Goal: Task Accomplishment & Management: Manage account settings

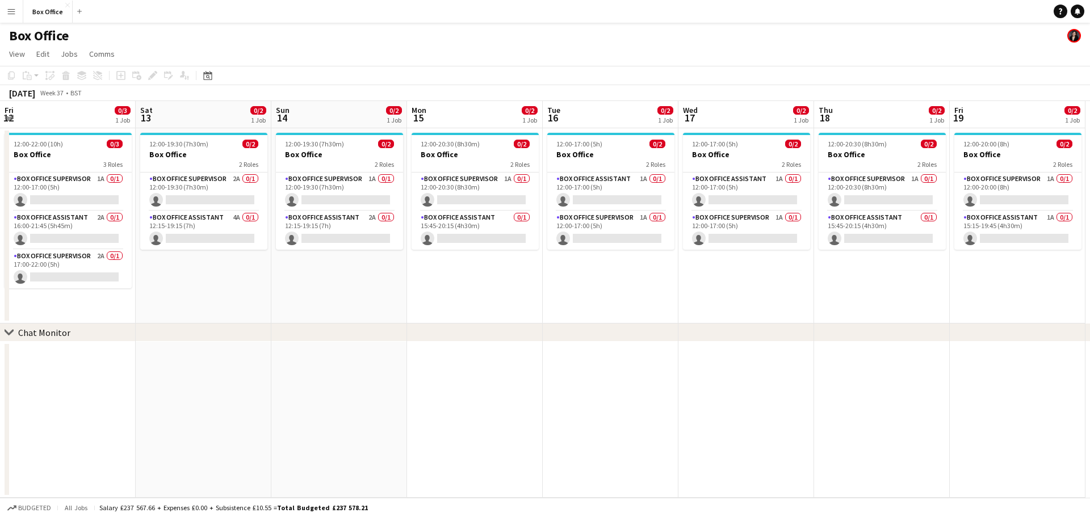
scroll to position [0, 441]
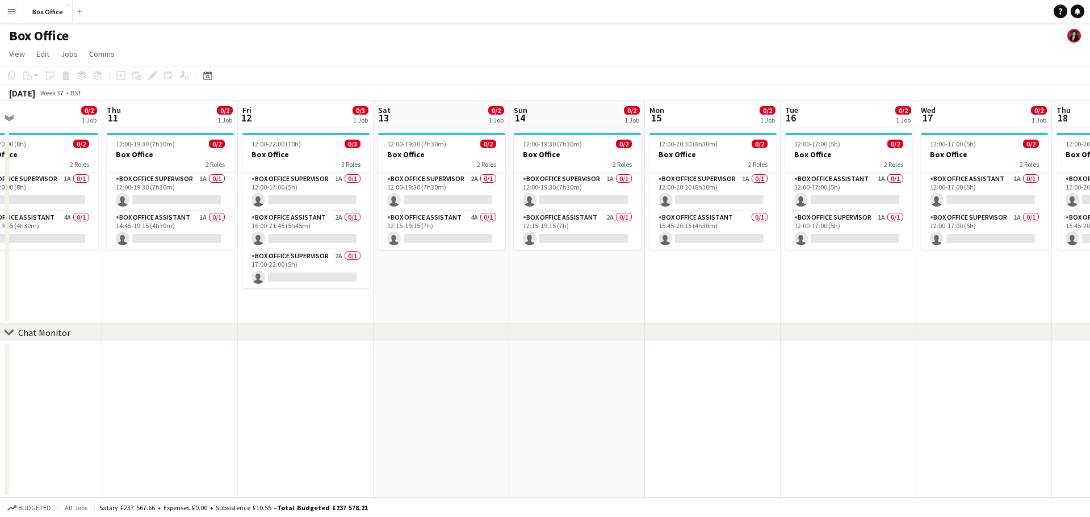
drag, startPoint x: 866, startPoint y: 293, endPoint x: 0, endPoint y: 287, distance: 866.3
click at [0, 287] on app-calendar-viewport "Sun 7 0/3 2 Jobs Mon 8 0/2 1 Job Tue 9 0/2 1 Job Wed 10 0/2 1 Job Thu 11 0/2 1 …" at bounding box center [545, 299] width 1090 height 397
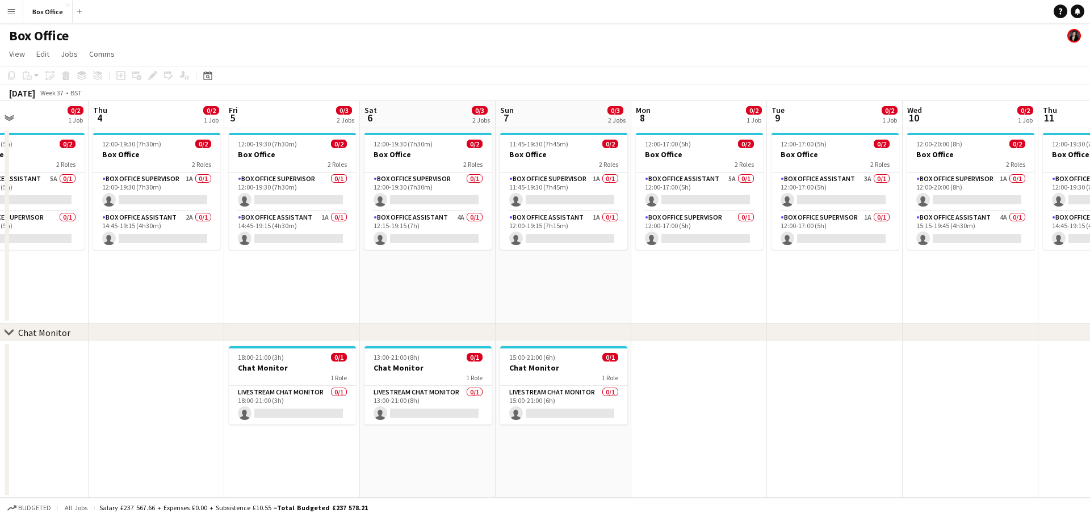
drag, startPoint x: 154, startPoint y: 297, endPoint x: 1042, endPoint y: 204, distance: 892.7
click at [1081, 200] on app-calendar-viewport "Mon 1 0/2 1 Job Tue 2 0/2 1 Job Wed 3 0/2 1 Job Thu 4 0/2 1 Job Fri 5 0/3 2 Job…" at bounding box center [545, 299] width 1090 height 397
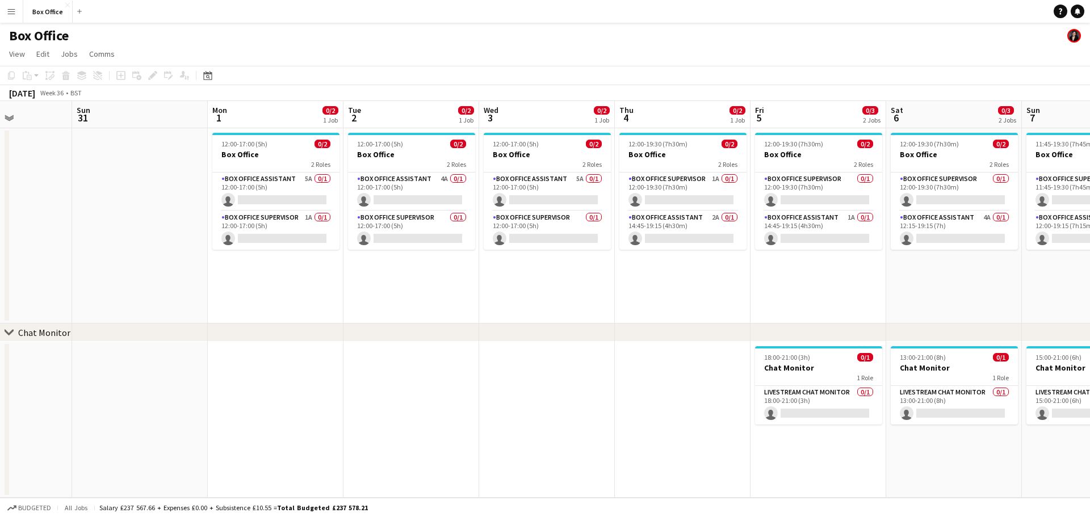
scroll to position [0, 330]
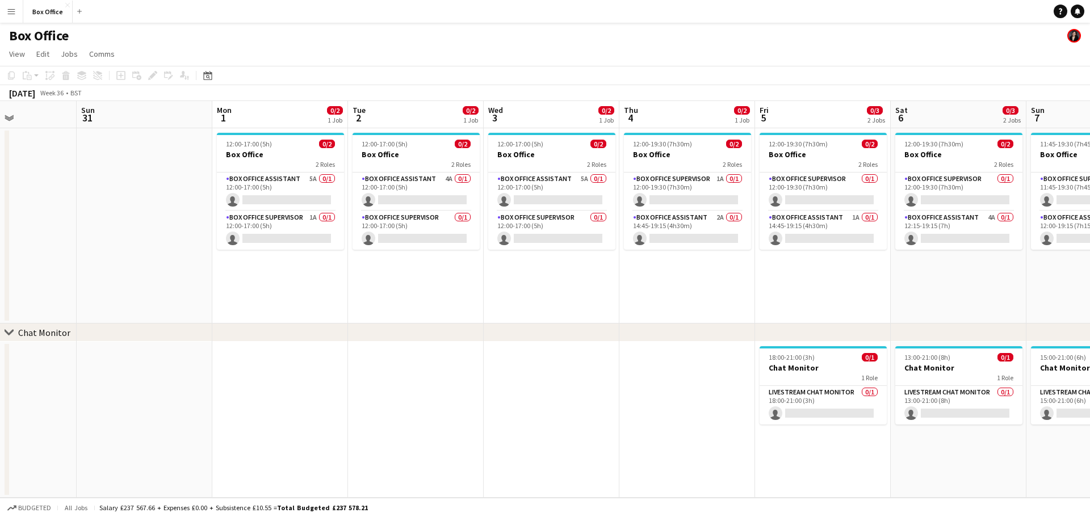
drag, startPoint x: 101, startPoint y: 279, endPoint x: 775, endPoint y: 248, distance: 675.1
click at [775, 248] on app-calendar-viewport "Thu 28 1/1 1 Job Fri 29 4/4 1 Job Sat 30 Sun 31 Mon 1 0/2 1 Job Tue 2 0/2 1 Job…" at bounding box center [545, 299] width 1090 height 397
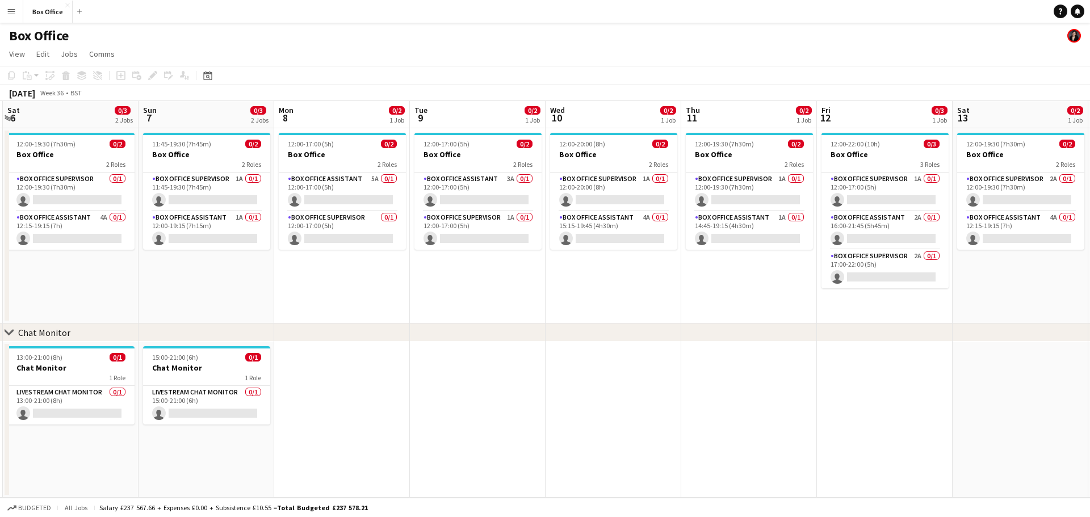
scroll to position [0, 320]
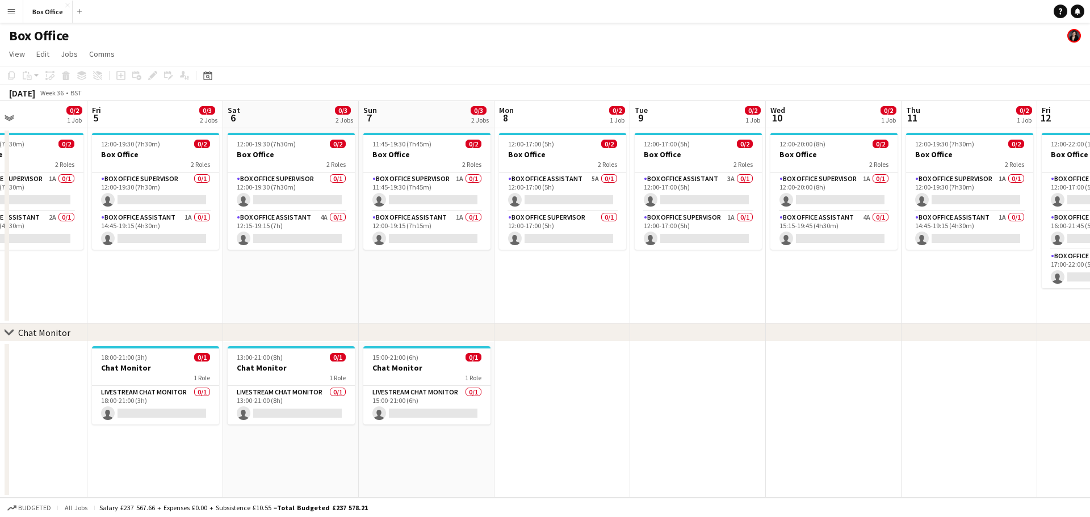
drag, startPoint x: 803, startPoint y: 418, endPoint x: 0, endPoint y: 398, distance: 803.6
click at [0, 398] on app-calendar-viewport "Tue 2 0/2 1 Job Wed 3 0/2 1 Job Thu 4 0/2 1 Job Fri 5 0/3 2 Jobs Sat 6 0/3 2 Jo…" at bounding box center [545, 299] width 1090 height 397
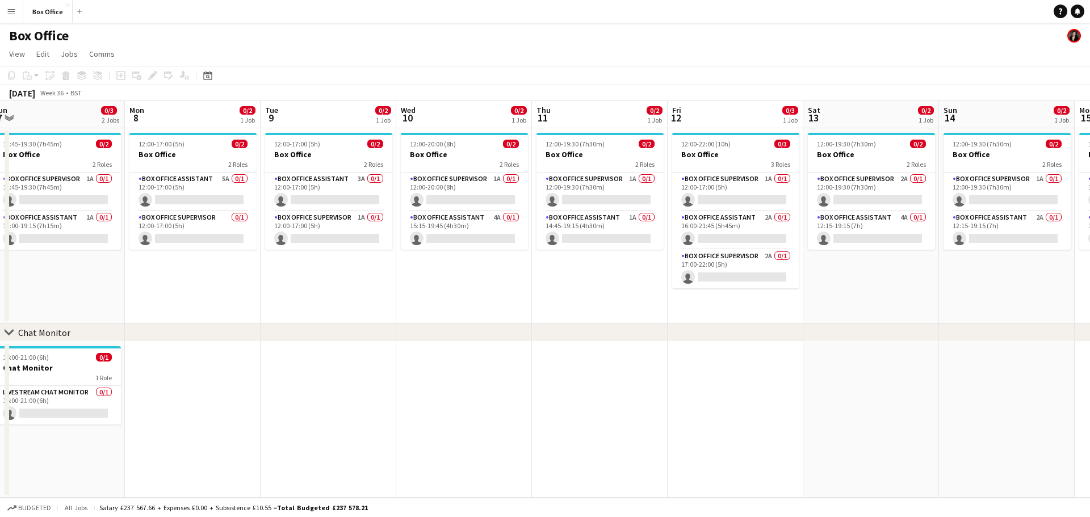
scroll to position [0, 418]
drag, startPoint x: 926, startPoint y: 284, endPoint x: 556, endPoint y: 289, distance: 370.2
click at [556, 289] on app-calendar-viewport "Thu 4 0/2 1 Job Fri 5 0/3 2 Jobs Sat 6 0/3 2 Jobs Sun 7 0/3 2 Jobs Mon 8 0/2 1 …" at bounding box center [545, 299] width 1090 height 397
click at [738, 178] on app-card-role "Box Office Supervisor 1A 0/1 12:00-17:00 (5h) single-neutral-actions" at bounding box center [735, 192] width 127 height 39
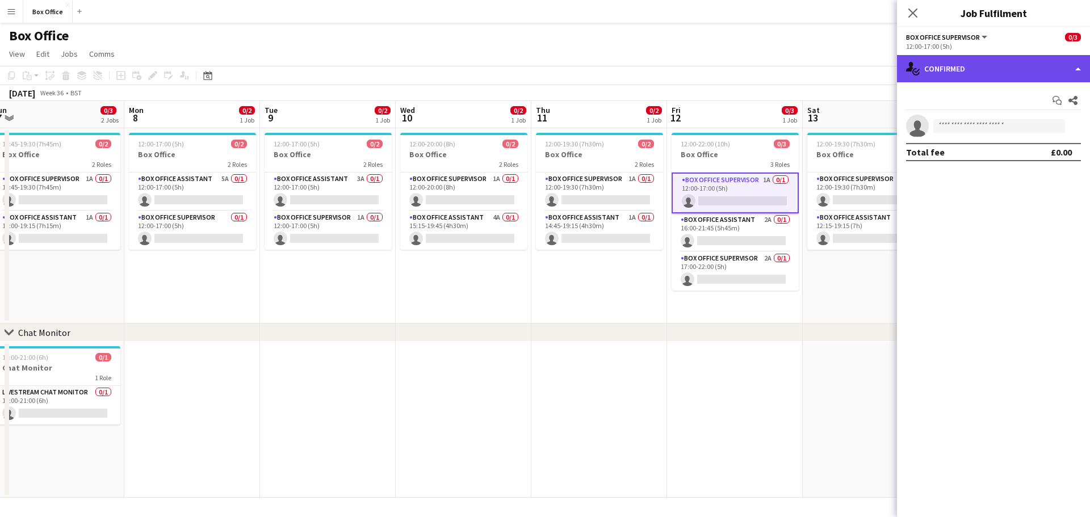
click at [1039, 64] on div "single-neutral-actions-check-2 Confirmed" at bounding box center [993, 68] width 193 height 27
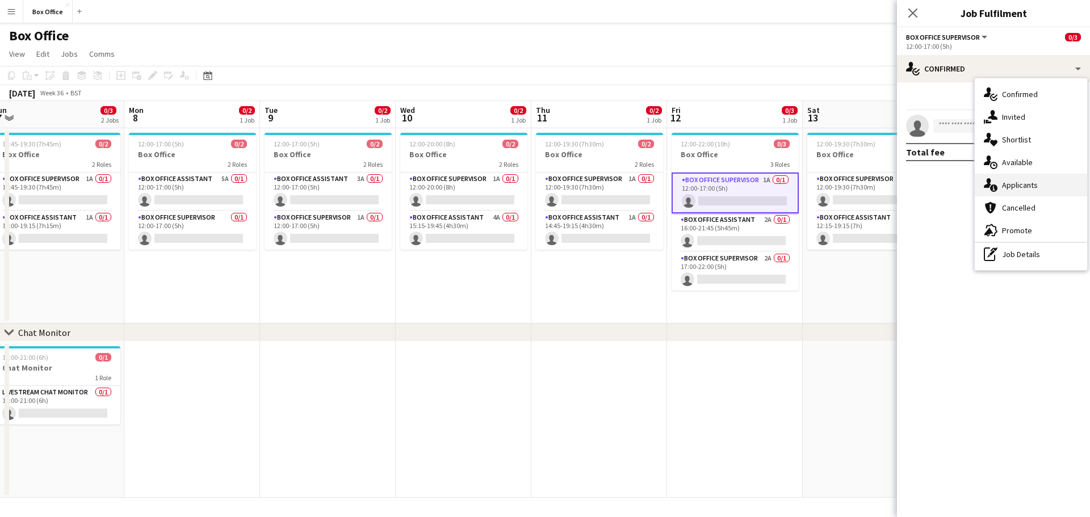
click at [1045, 192] on div "single-neutral-actions-information Applicants" at bounding box center [1031, 185] width 112 height 23
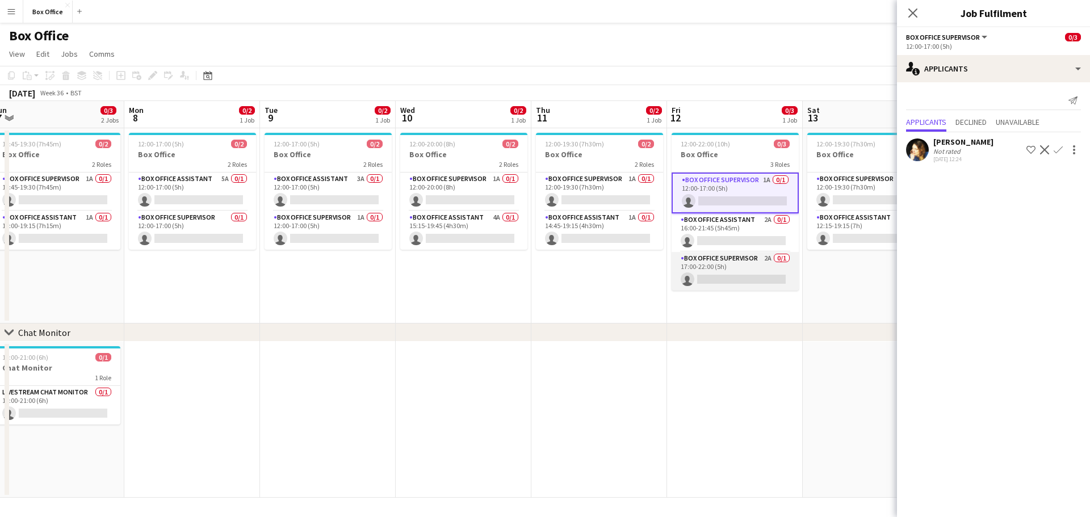
click at [753, 265] on app-card-role "Box Office Supervisor 2A 0/1 17:00-22:00 (5h) single-neutral-actions" at bounding box center [735, 271] width 127 height 39
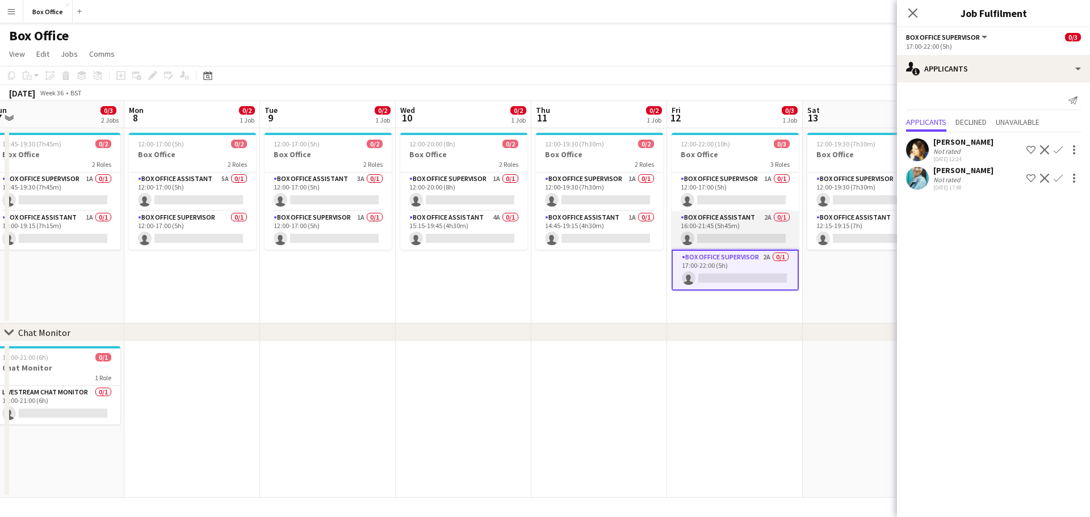
click at [737, 218] on app-card-role "Box Office Assistant 2A 0/1 16:00-21:45 (5h45m) single-neutral-actions" at bounding box center [735, 230] width 127 height 39
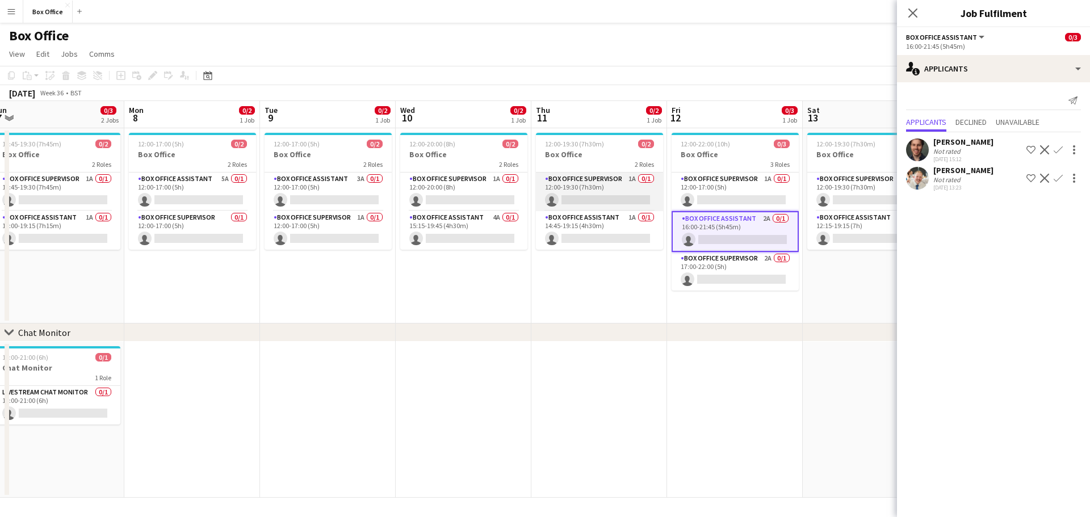
click at [594, 192] on app-card-role "Box Office Supervisor 1A 0/1 12:00-19:30 (7h30m) single-neutral-actions" at bounding box center [599, 192] width 127 height 39
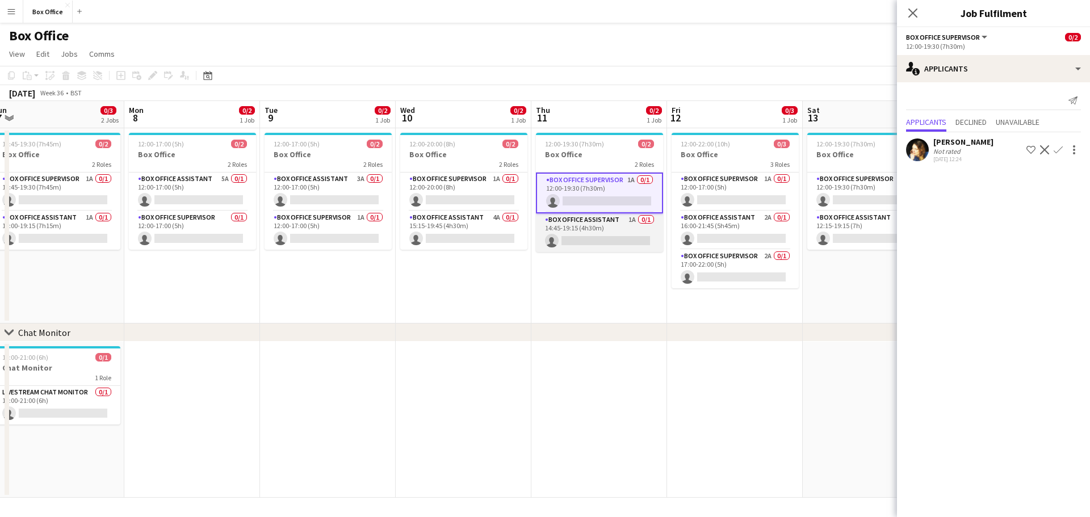
click at [594, 230] on app-card-role "Box Office Assistant 1A 0/1 14:45-19:15 (4h30m) single-neutral-actions" at bounding box center [599, 232] width 127 height 39
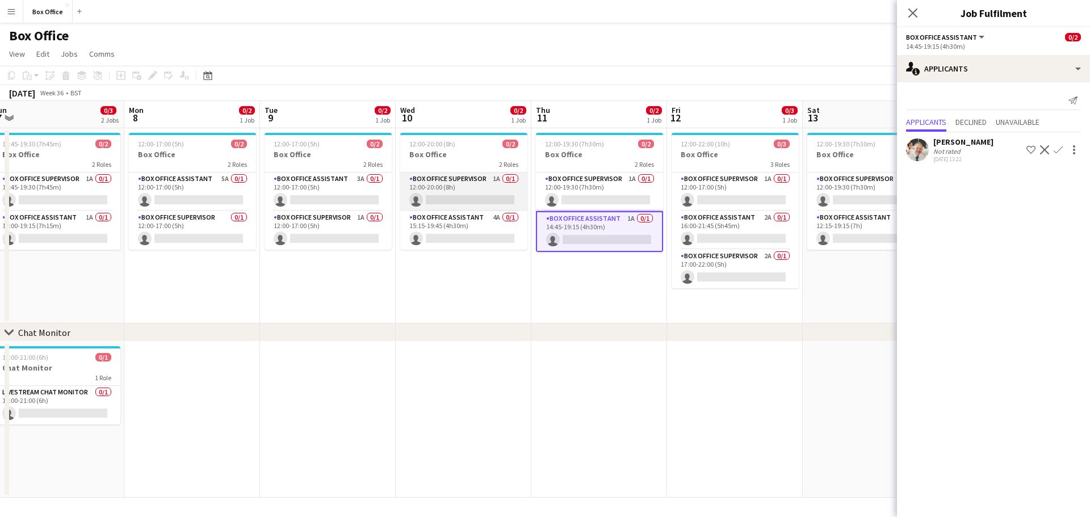
click at [480, 187] on app-card-role "Box Office Supervisor 1A 0/1 12:00-20:00 (8h) single-neutral-actions" at bounding box center [463, 192] width 127 height 39
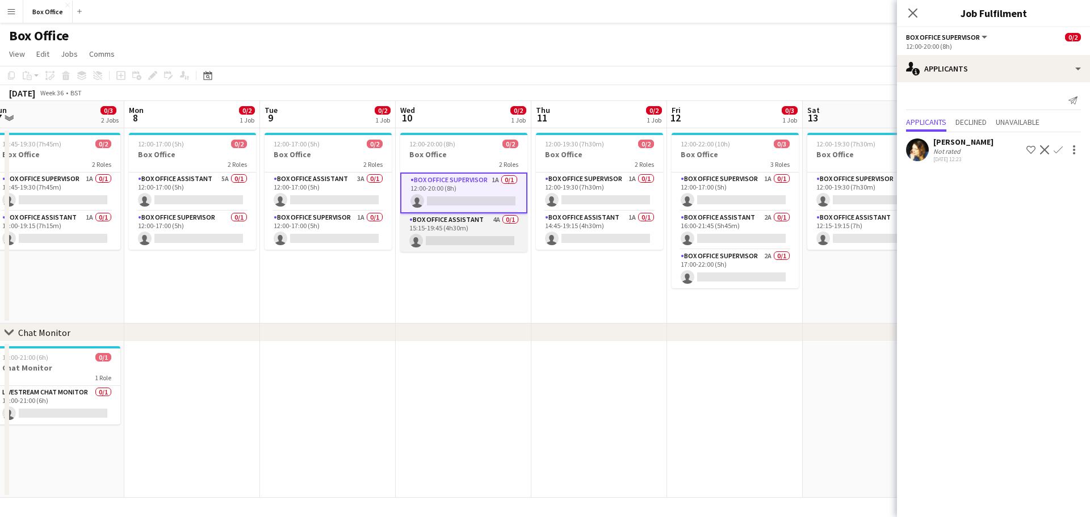
click at [477, 227] on app-card-role "Box Office Assistant 4A 0/1 15:15-19:45 (4h30m) single-neutral-actions" at bounding box center [463, 232] width 127 height 39
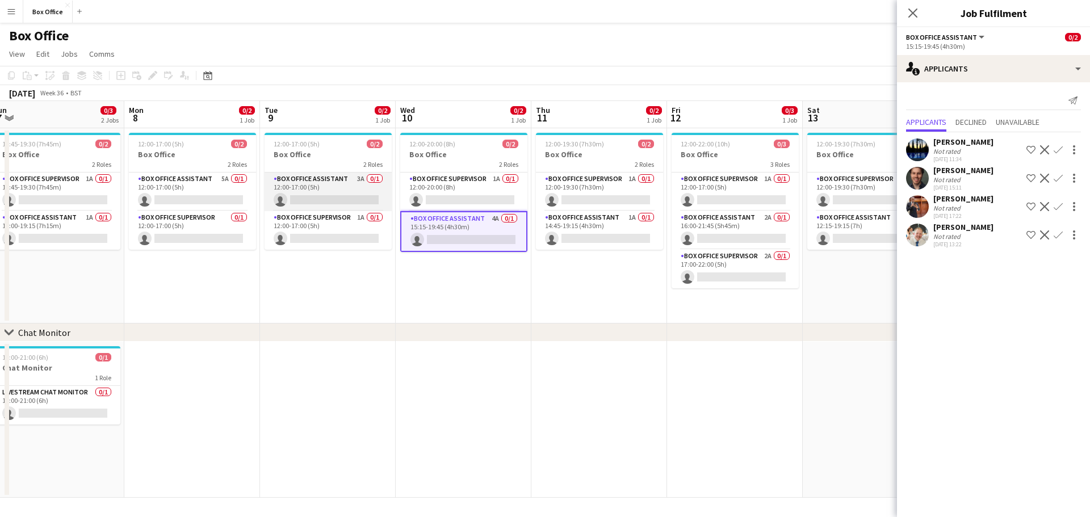
click at [333, 191] on app-card-role "Box Office Assistant 3A 0/1 12:00-17:00 (5h) single-neutral-actions" at bounding box center [328, 192] width 127 height 39
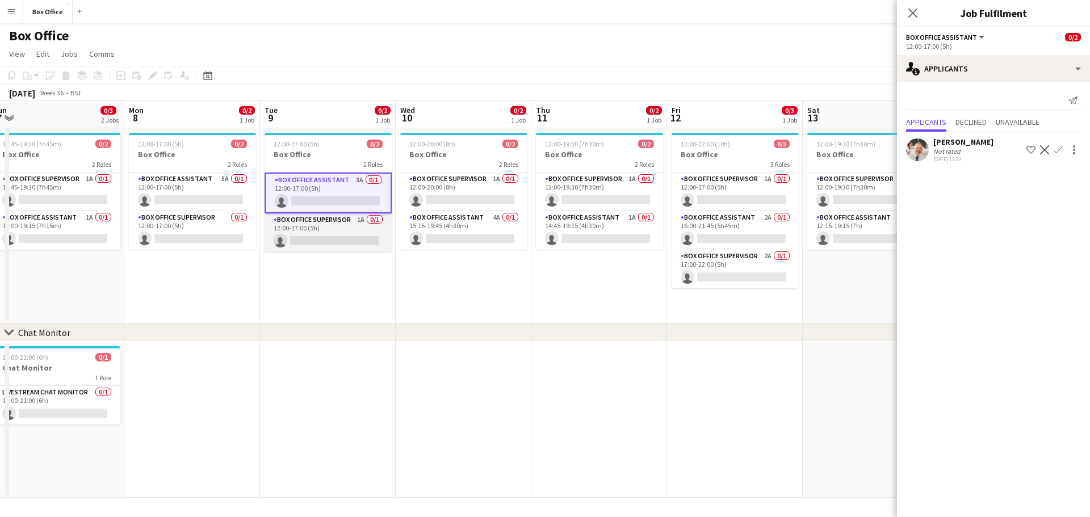
click at [329, 225] on app-card-role "Box Office Supervisor 1A 0/1 12:00-17:00 (5h) single-neutral-actions" at bounding box center [328, 232] width 127 height 39
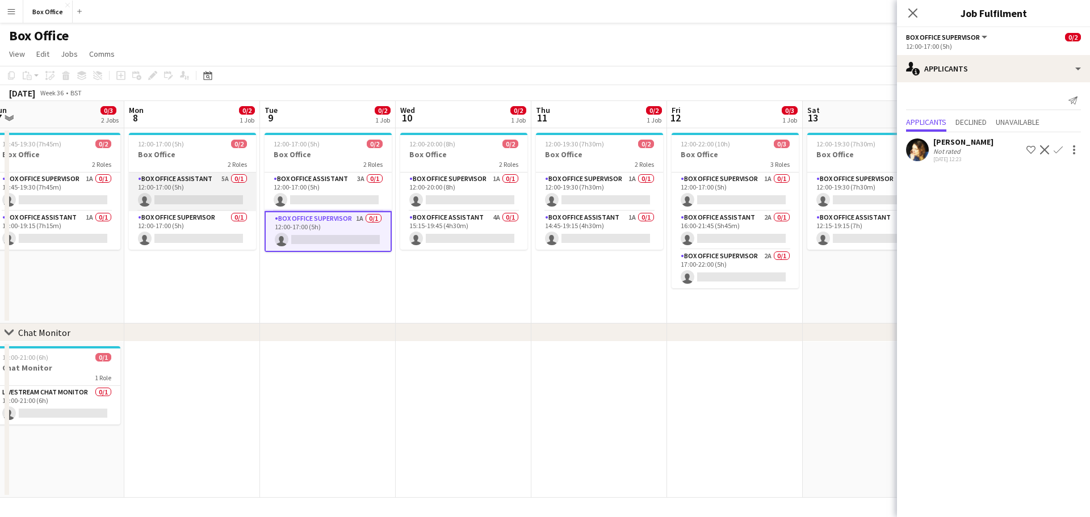
click at [160, 181] on app-card-role "Box Office Assistant 5A 0/1 12:00-17:00 (5h) single-neutral-actions" at bounding box center [192, 192] width 127 height 39
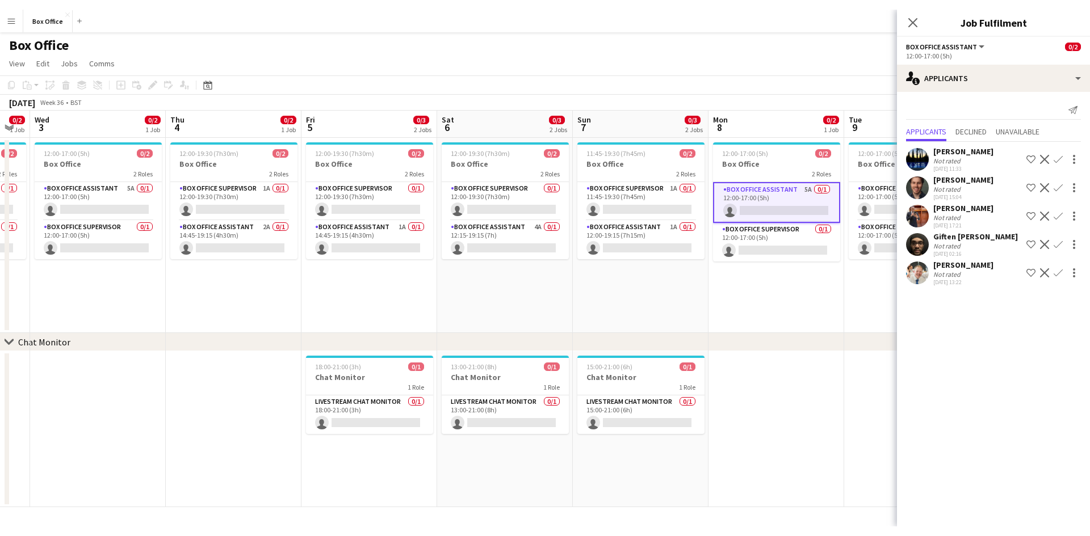
scroll to position [0, 359]
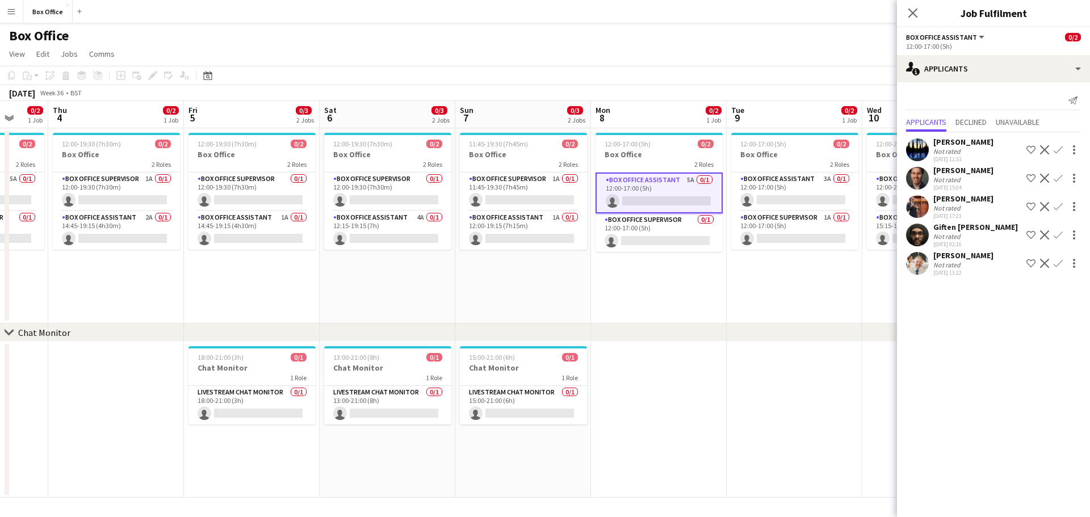
drag, startPoint x: 153, startPoint y: 291, endPoint x: 747, endPoint y: 265, distance: 594.4
click at [756, 265] on app-calendar-viewport "Mon 1 0/2 1 Job Tue 2 0/2 1 Job Wed 3 0/2 1 Job Thu 4 0/2 1 Job Fri 5 0/3 2 Job…" at bounding box center [545, 299] width 1090 height 397
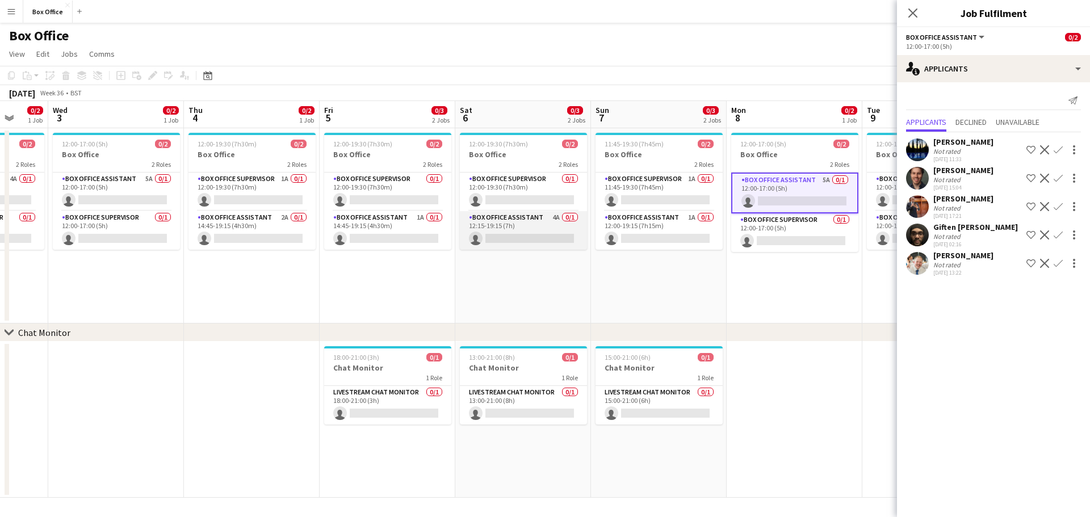
click at [557, 225] on app-card-role "Box Office Assistant 4A 0/1 12:15-19:15 (7h) single-neutral-actions" at bounding box center [523, 230] width 127 height 39
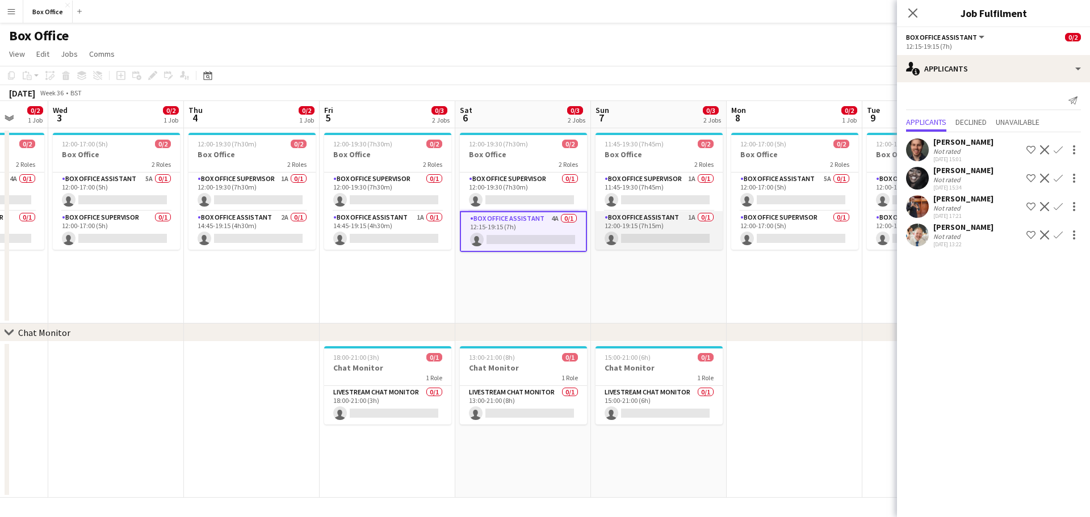
click at [650, 219] on app-card-role "Box Office Assistant 1A 0/1 12:00-19:15 (7h15m) single-neutral-actions" at bounding box center [659, 230] width 127 height 39
